Goal: Find specific page/section: Find specific page/section

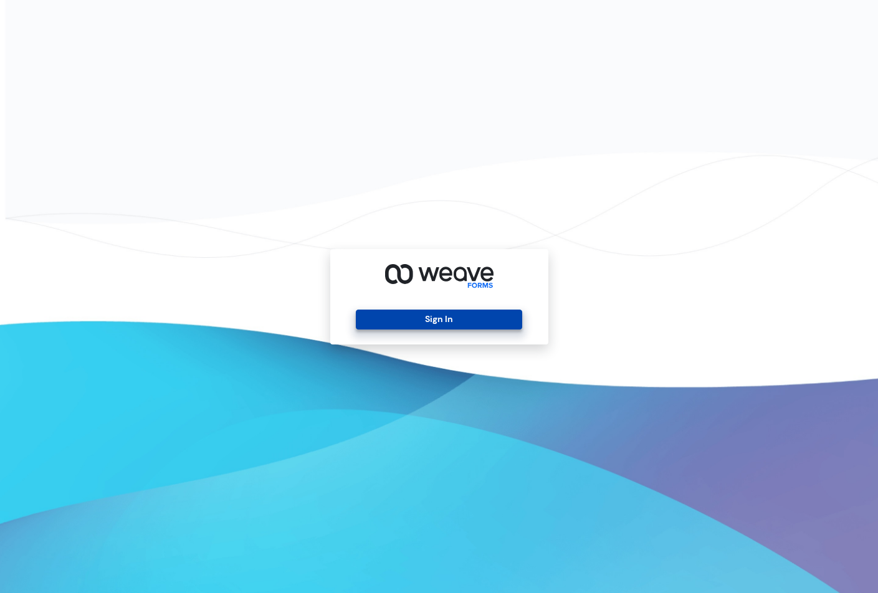
click at [480, 324] on button "Sign In" at bounding box center [439, 320] width 166 height 20
